Goal: Transaction & Acquisition: Purchase product/service

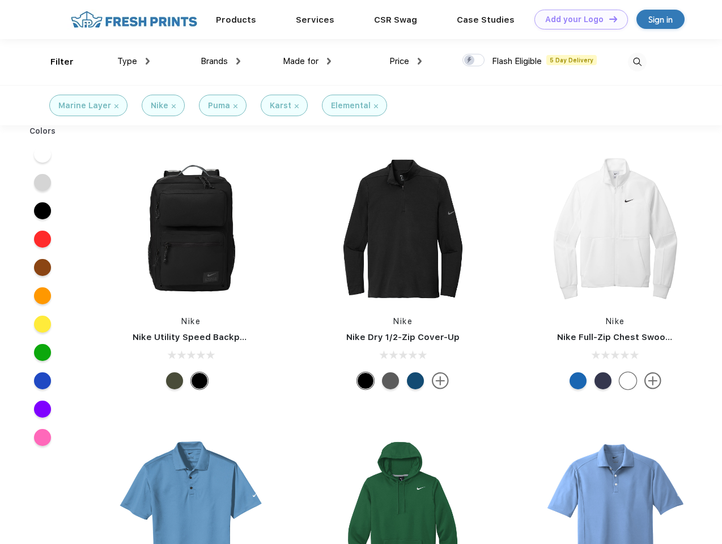
click at [577, 19] on link "Add your Logo Design Tool" at bounding box center [582, 20] width 94 height 20
click at [54, 62] on div "Filter" at bounding box center [61, 62] width 23 height 13
click at [134, 61] on span "Type" at bounding box center [127, 61] width 20 height 10
click at [221, 61] on span "Brands" at bounding box center [214, 61] width 27 height 10
click at [307, 61] on span "Made for" at bounding box center [301, 61] width 36 height 10
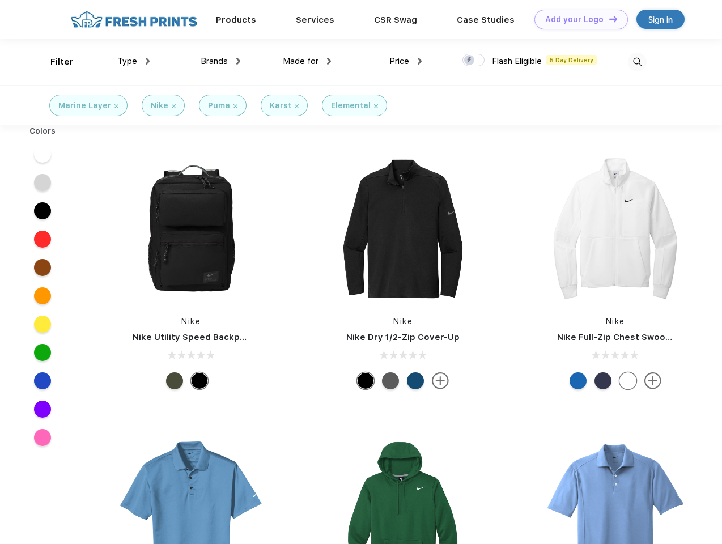
click at [406, 61] on span "Price" at bounding box center [399, 61] width 20 height 10
click at [474, 61] on div at bounding box center [474, 60] width 22 height 12
click at [470, 61] on input "checkbox" at bounding box center [466, 56] width 7 height 7
click at [637, 62] on img at bounding box center [637, 62] width 19 height 19
click at [43, 154] on div at bounding box center [43, 154] width 44 height 28
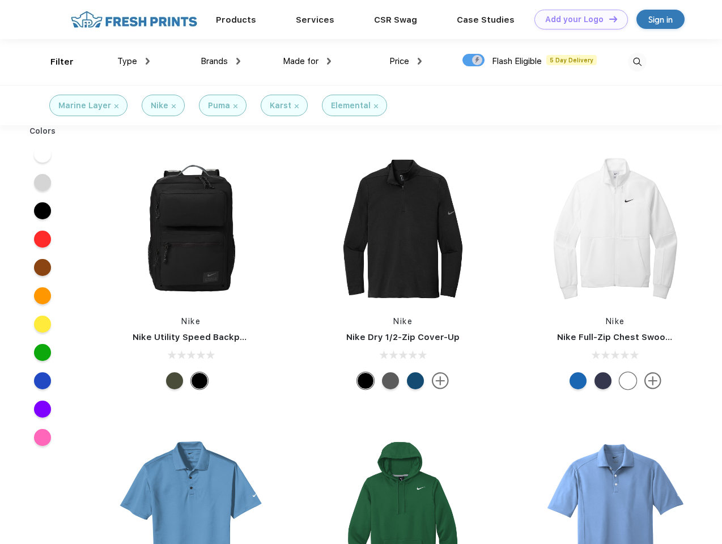
click at [43, 183] on div at bounding box center [43, 182] width 44 height 28
